Goal: Browse casually

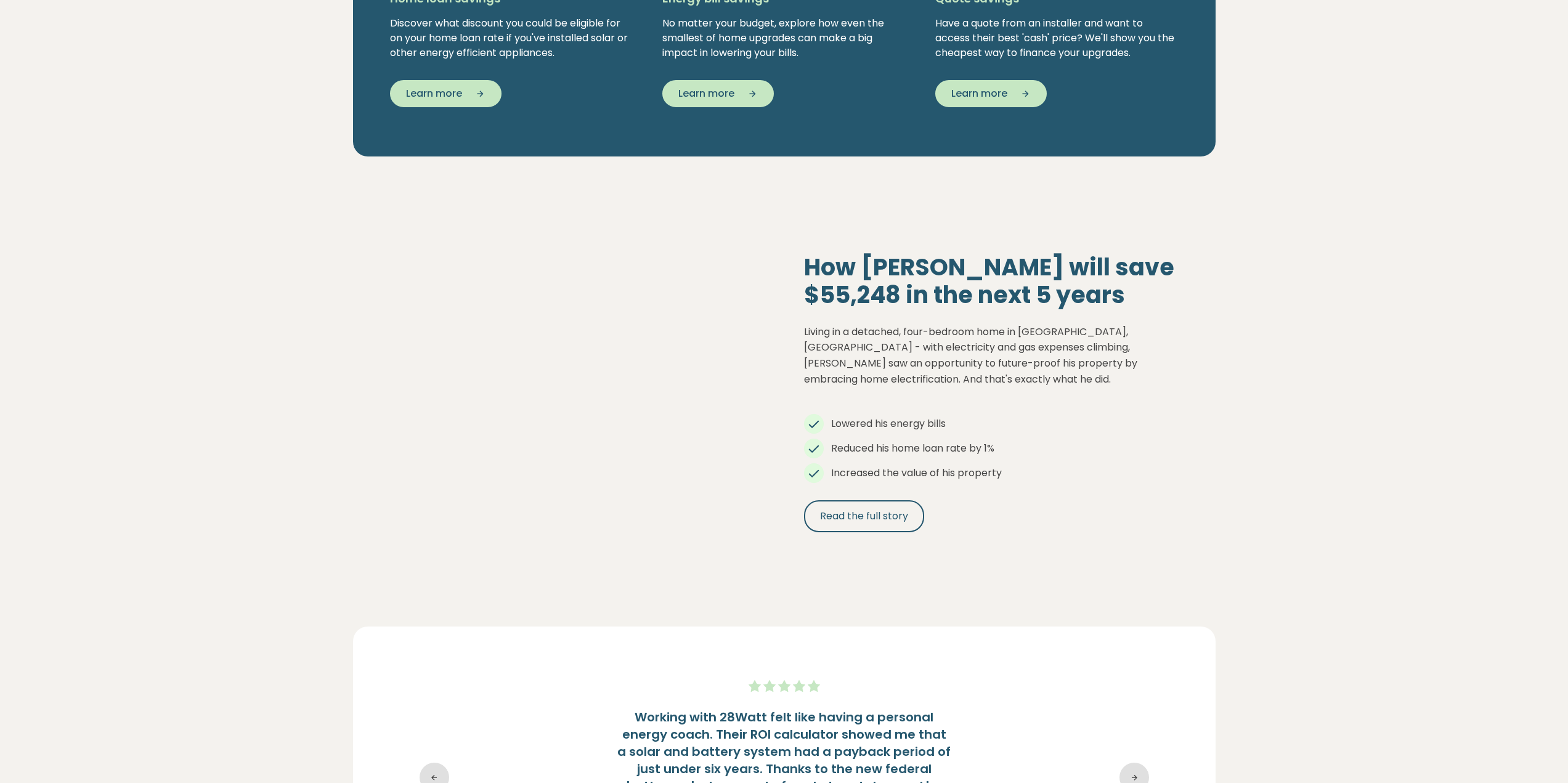
scroll to position [1170, 0]
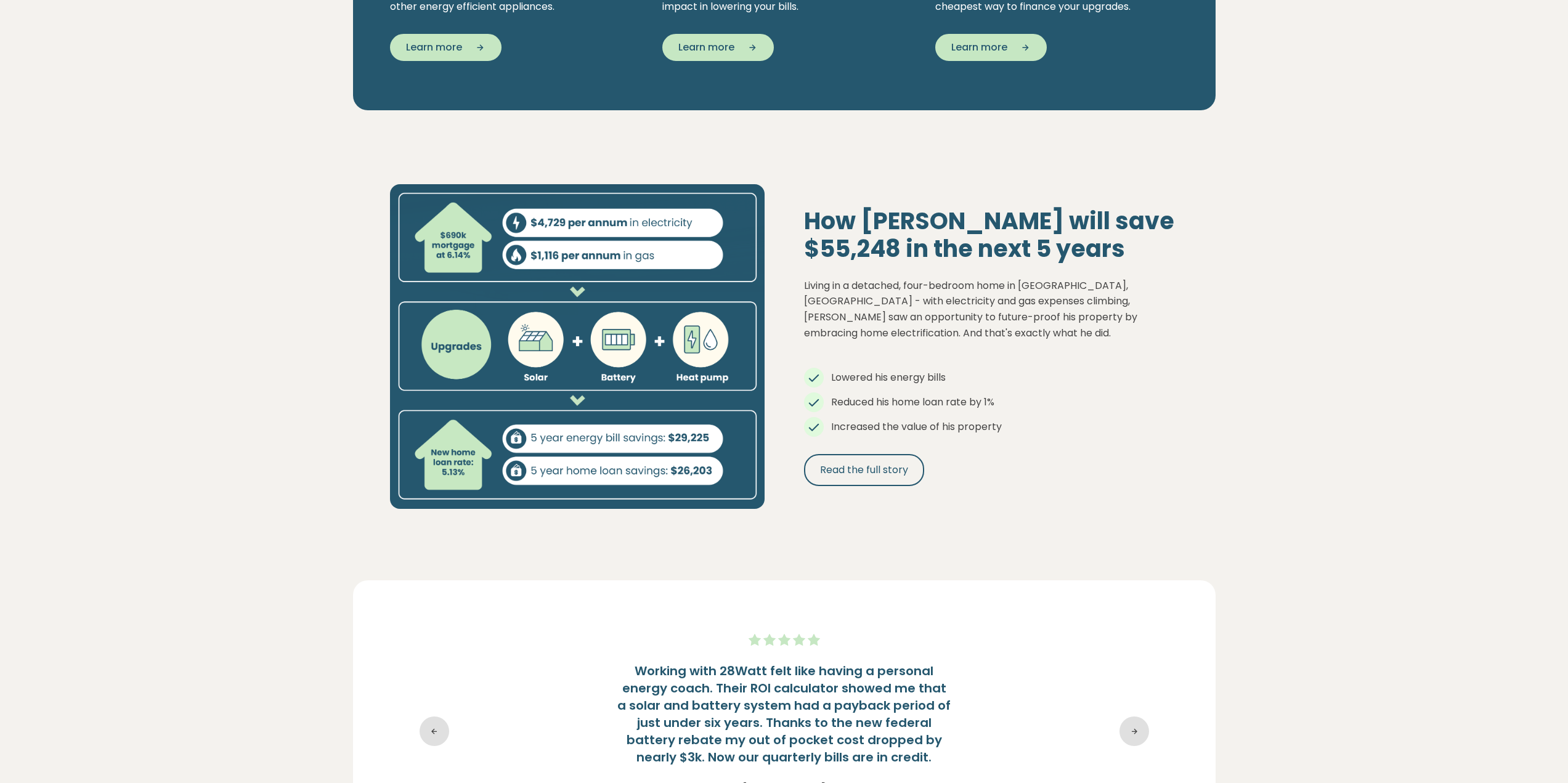
click at [1272, 379] on section "Upgrade your home. Downsize your bills. Lower bills, lower home loan repayments…" at bounding box center [784, 149] width 1568 height 2528
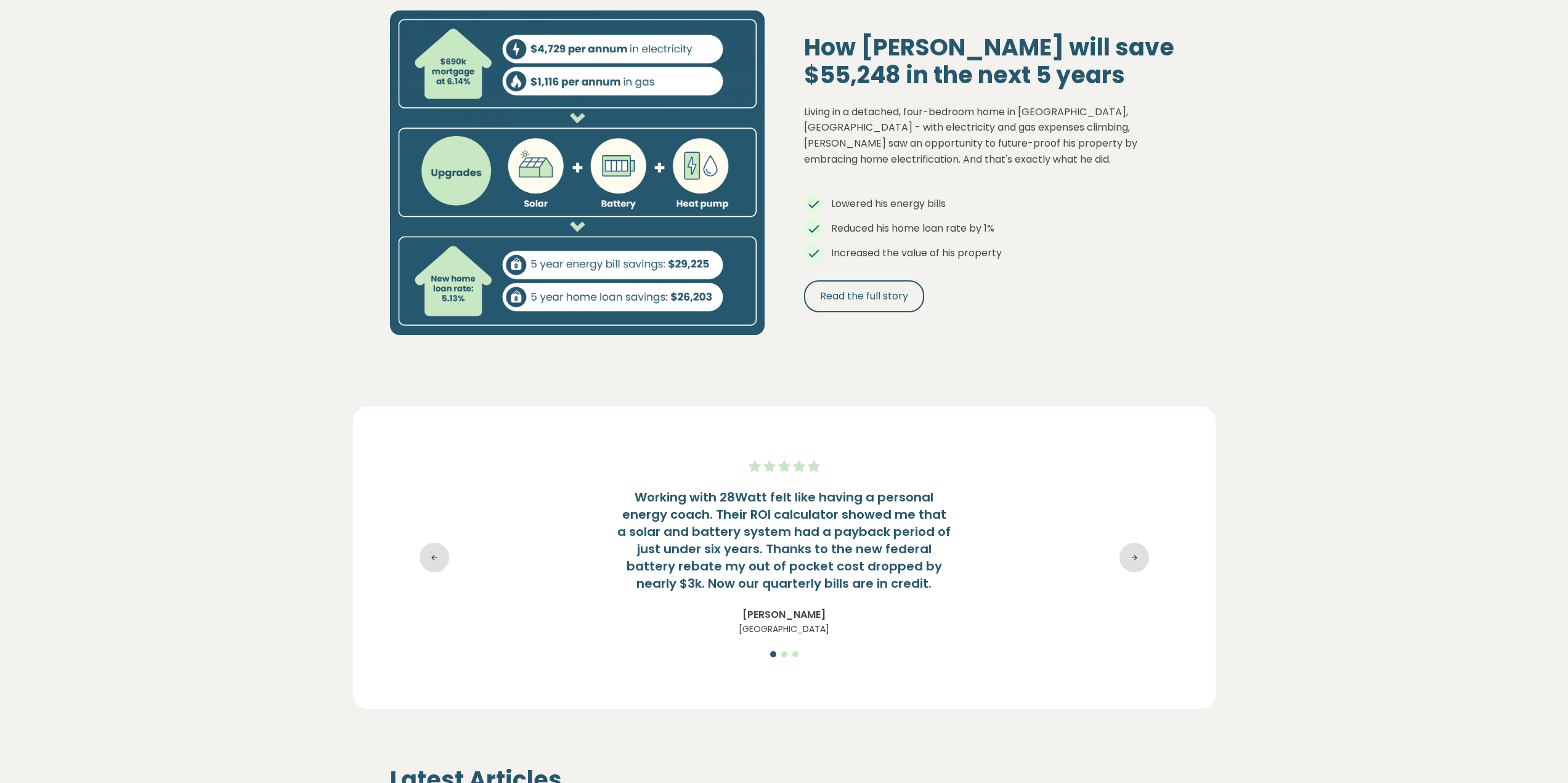
scroll to position [1417, 0]
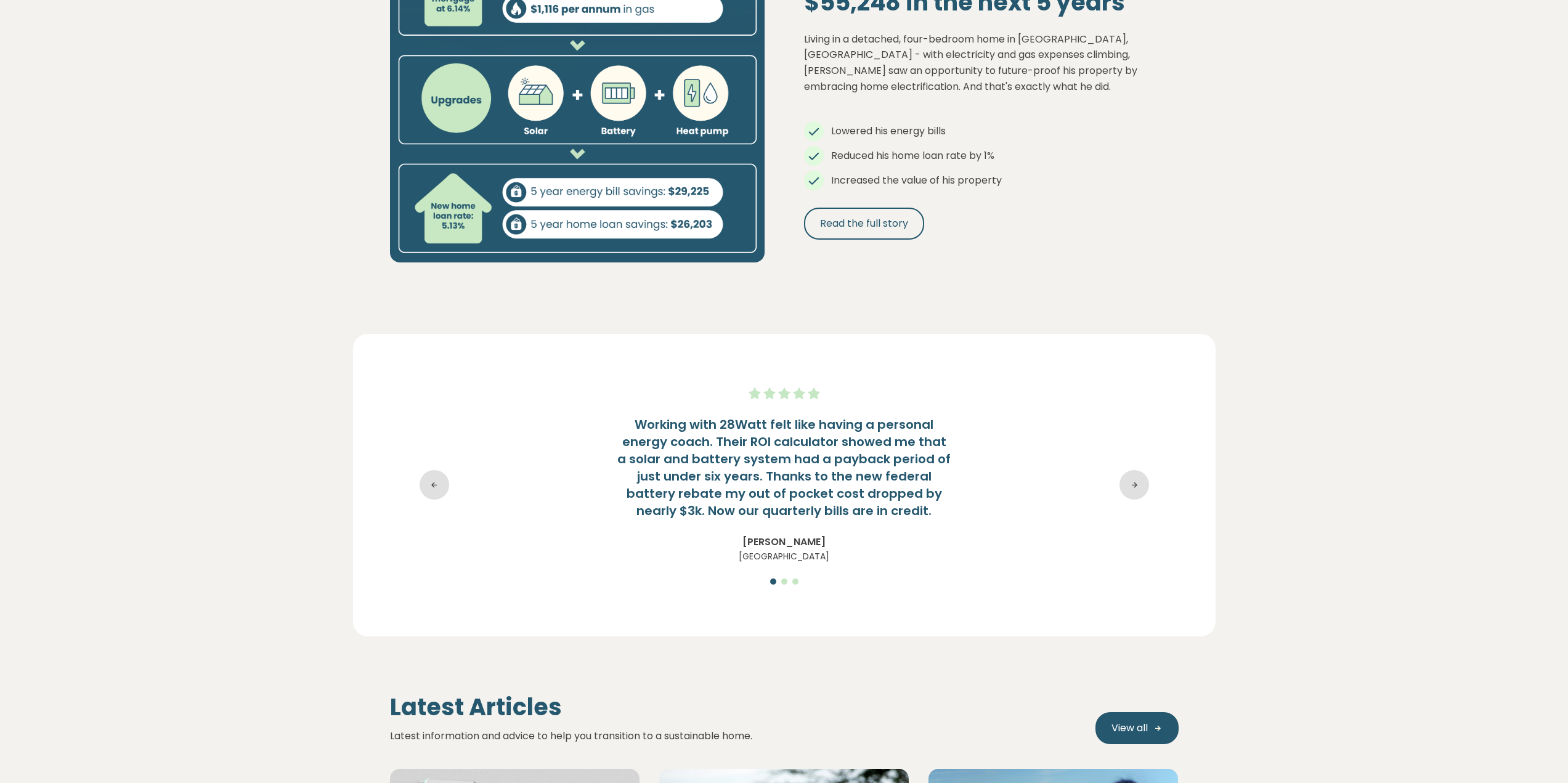
click at [1138, 489] on icon at bounding box center [1134, 485] width 30 height 30
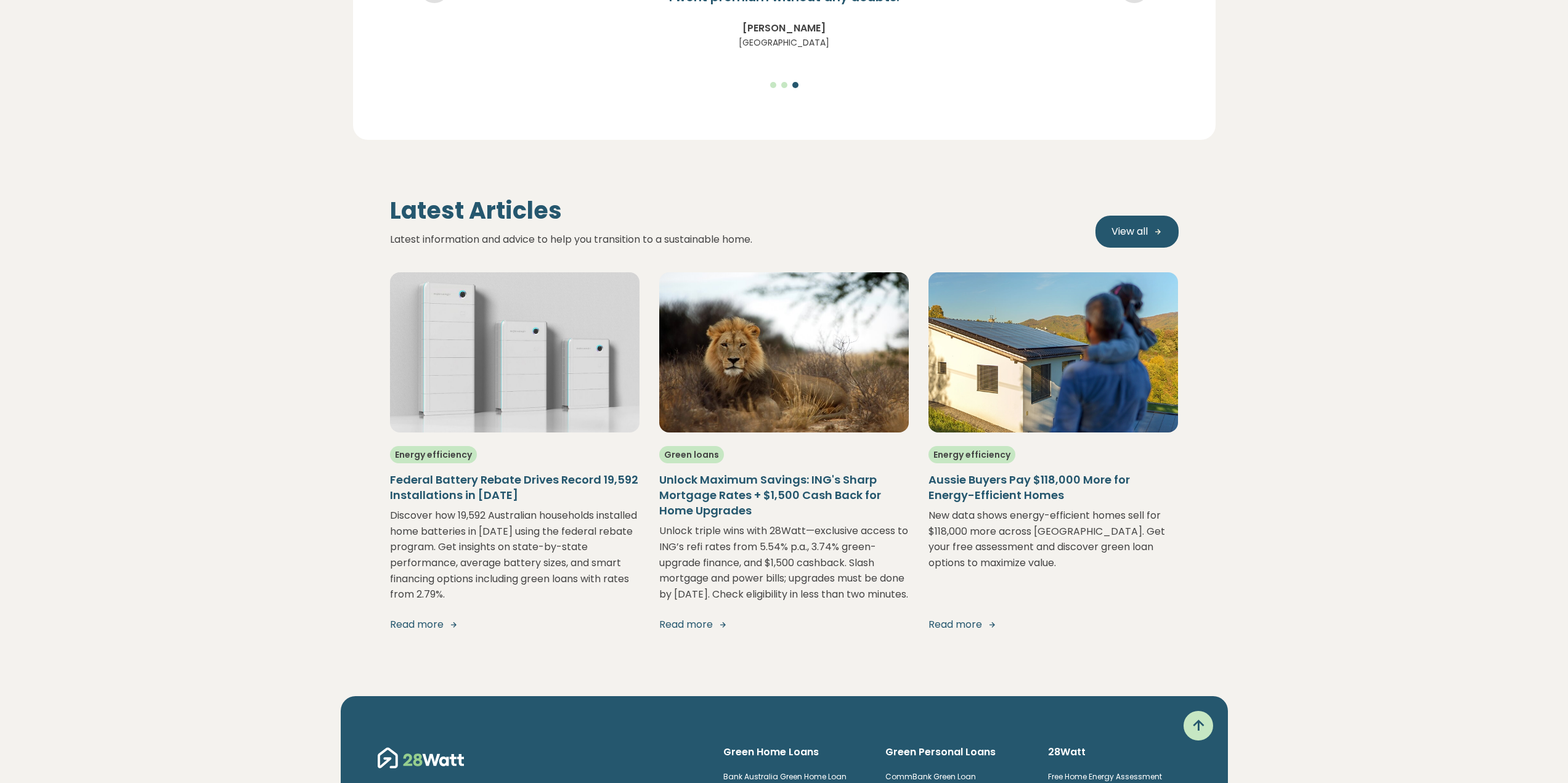
scroll to position [2094, 0]
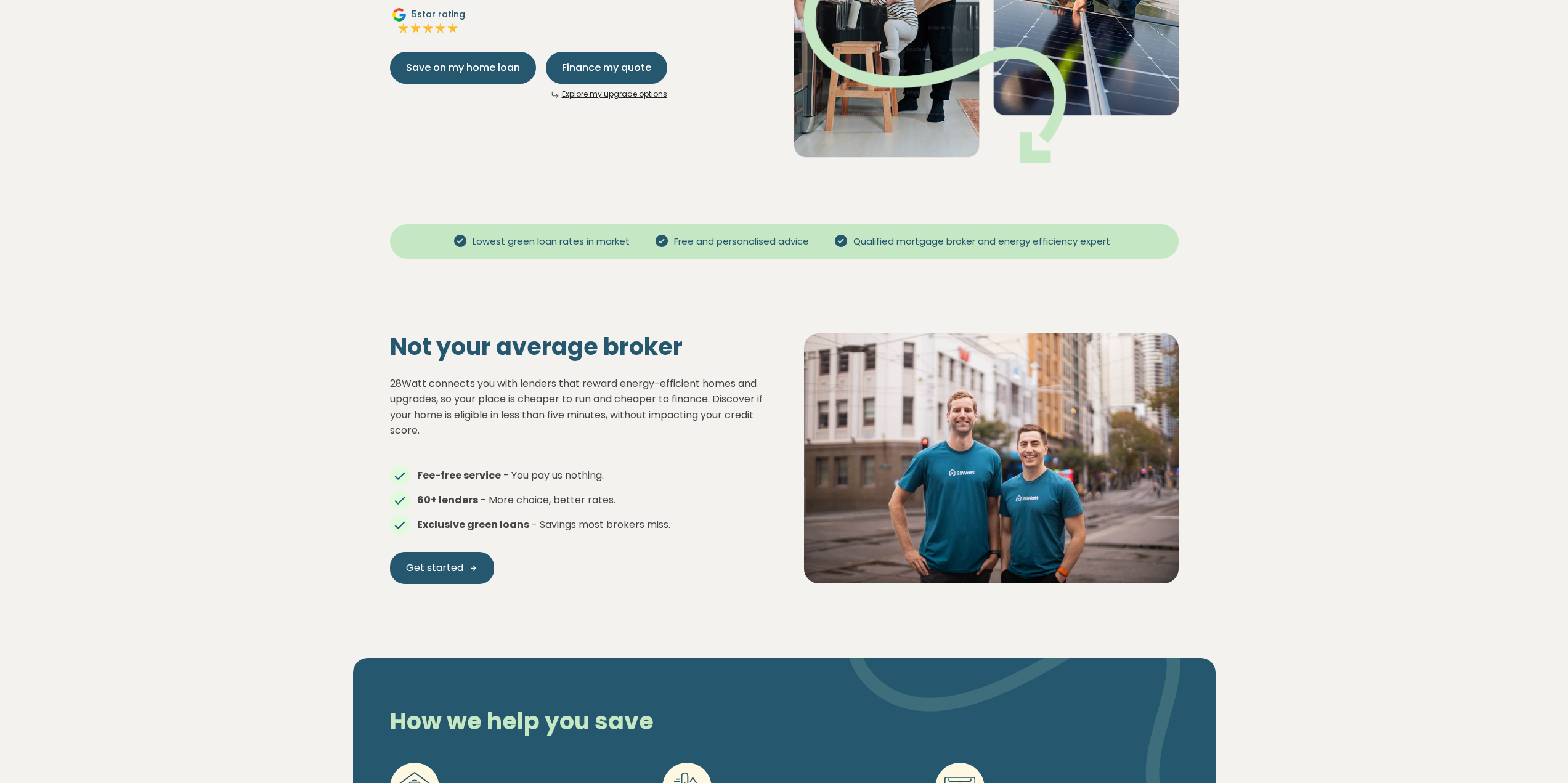
scroll to position [554, 0]
